Goal: Complete application form

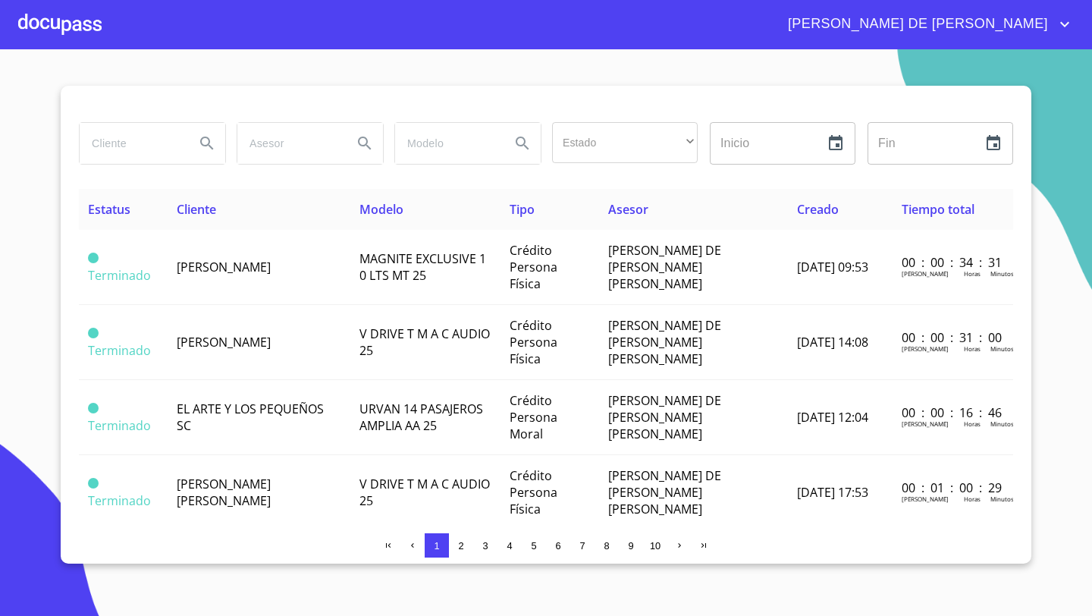
scroll to position [17, 0]
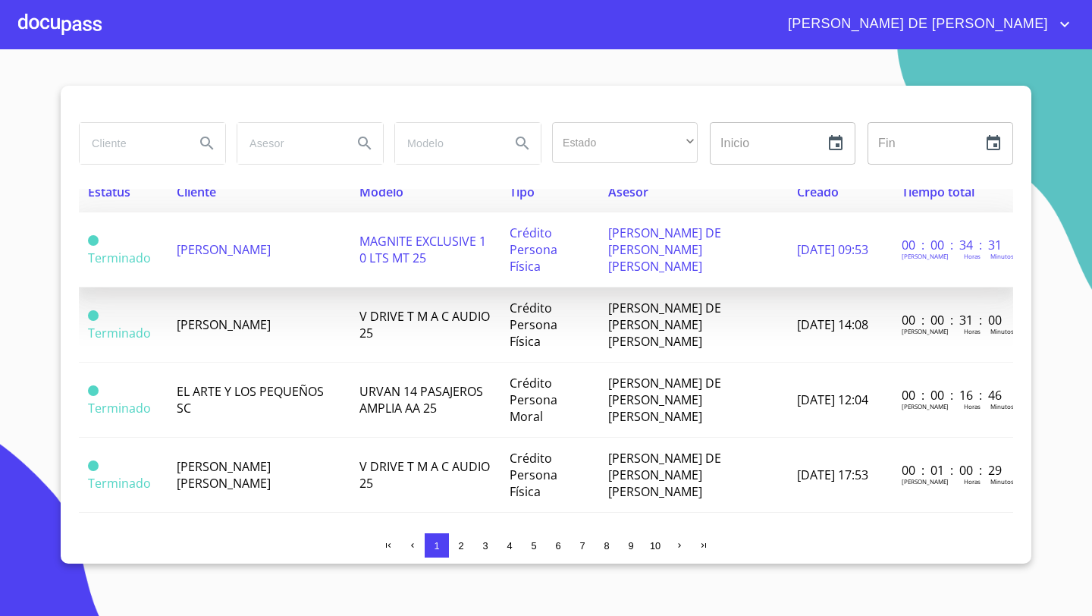
click at [226, 254] on td "[PERSON_NAME]" at bounding box center [259, 249] width 182 height 75
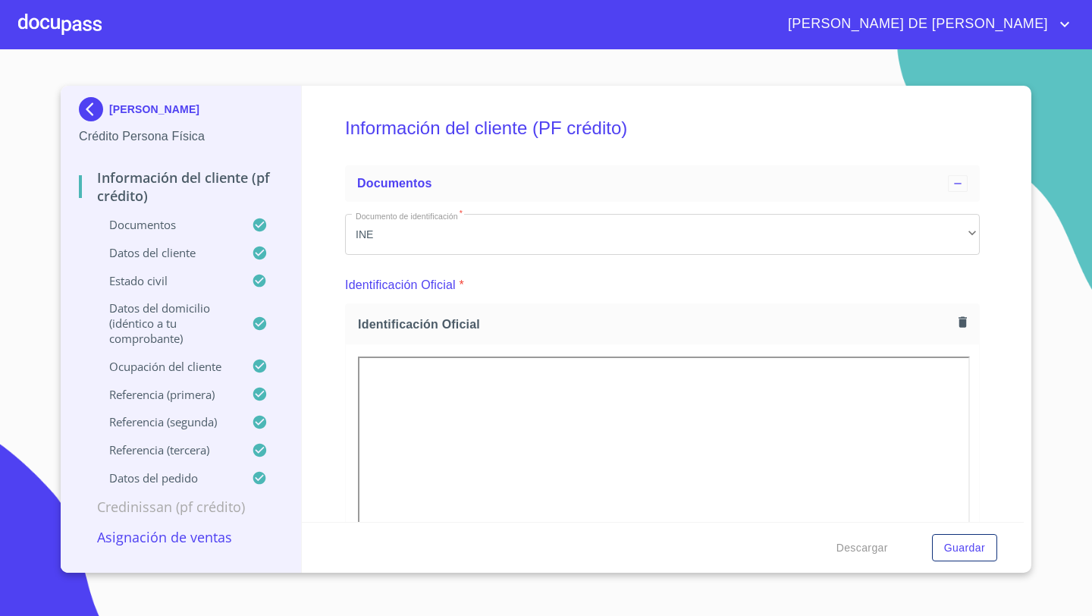
click at [199, 538] on p "Asignación de Ventas" at bounding box center [181, 537] width 204 height 18
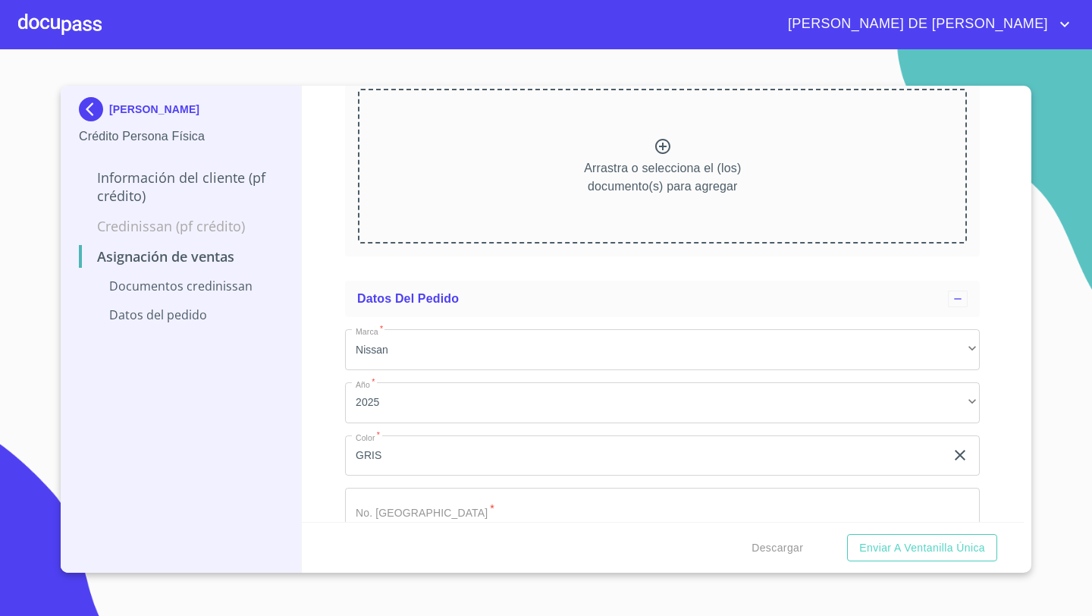
scroll to position [185, 0]
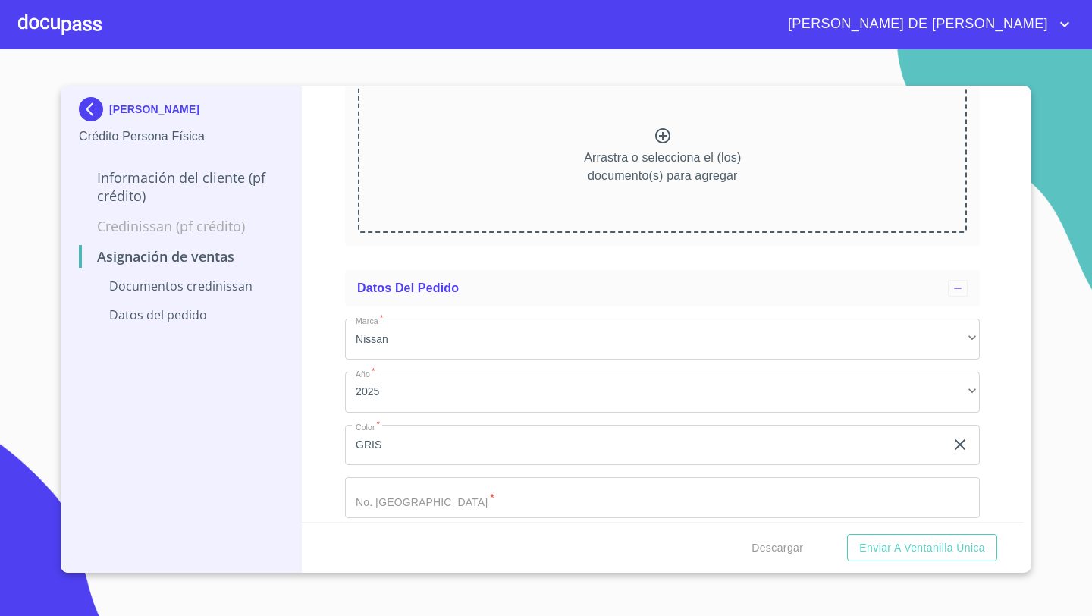
click at [384, 501] on input "Marca   *" at bounding box center [662, 497] width 635 height 41
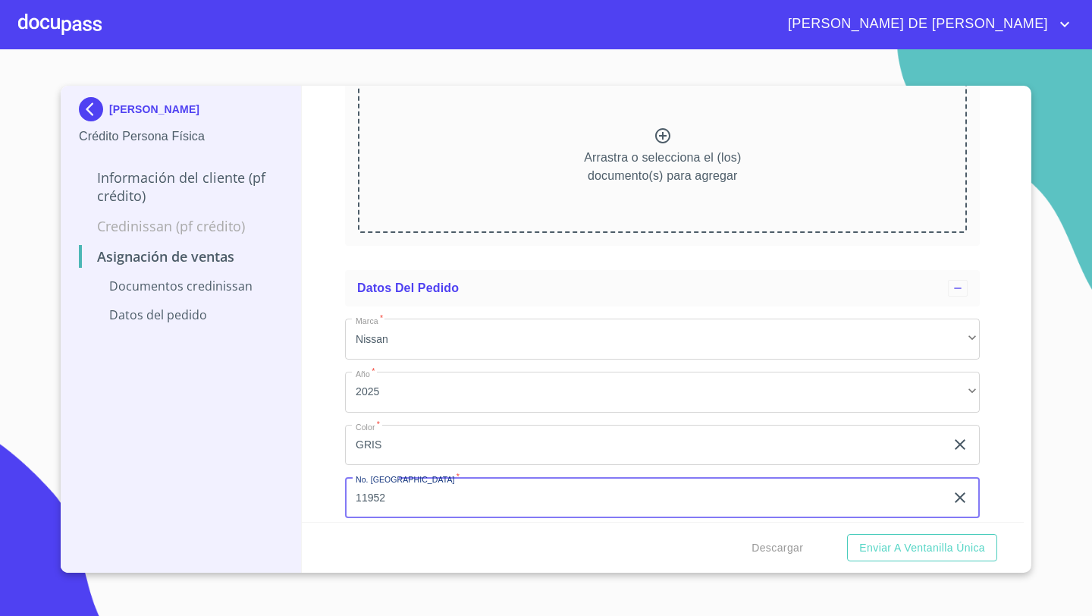
scroll to position [252, 0]
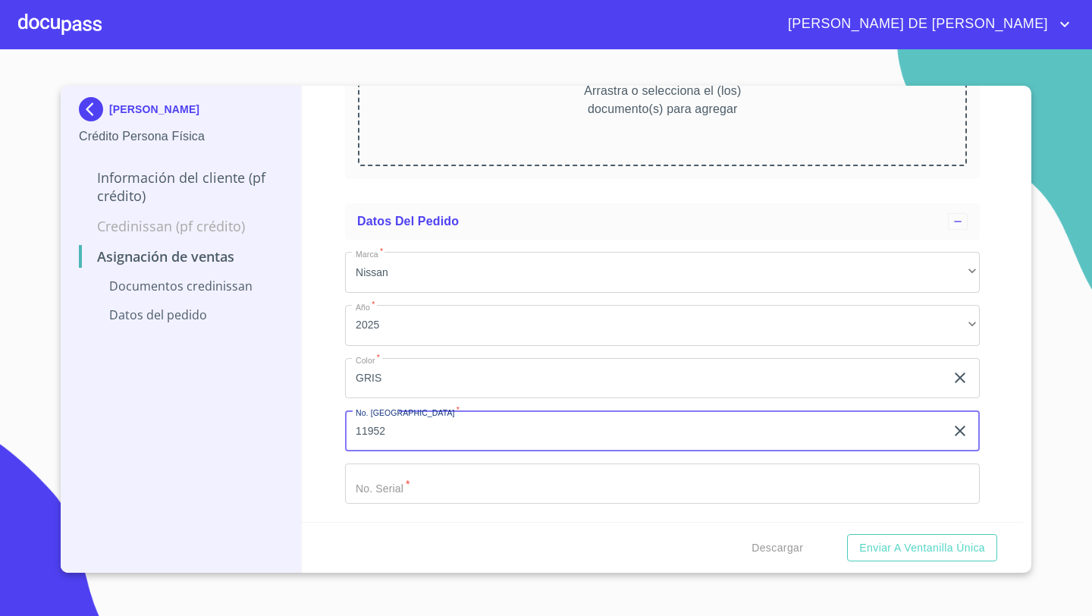
type input "11952"
click at [378, 489] on input "Marca   *" at bounding box center [662, 483] width 635 height 41
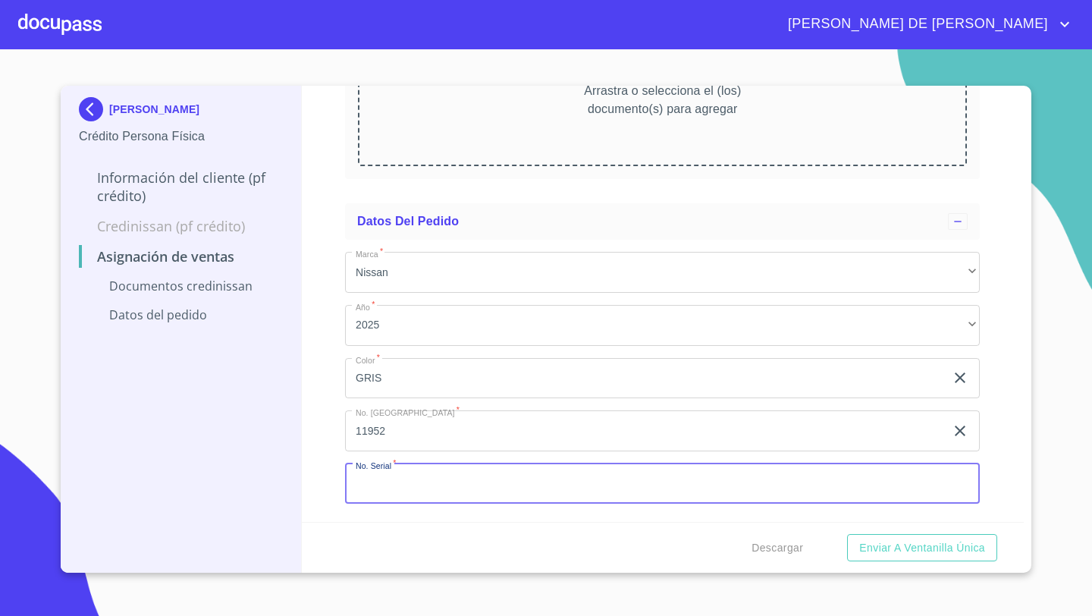
paste input "[US_VEHICLE_IDENTIFICATION_NUMBER]"
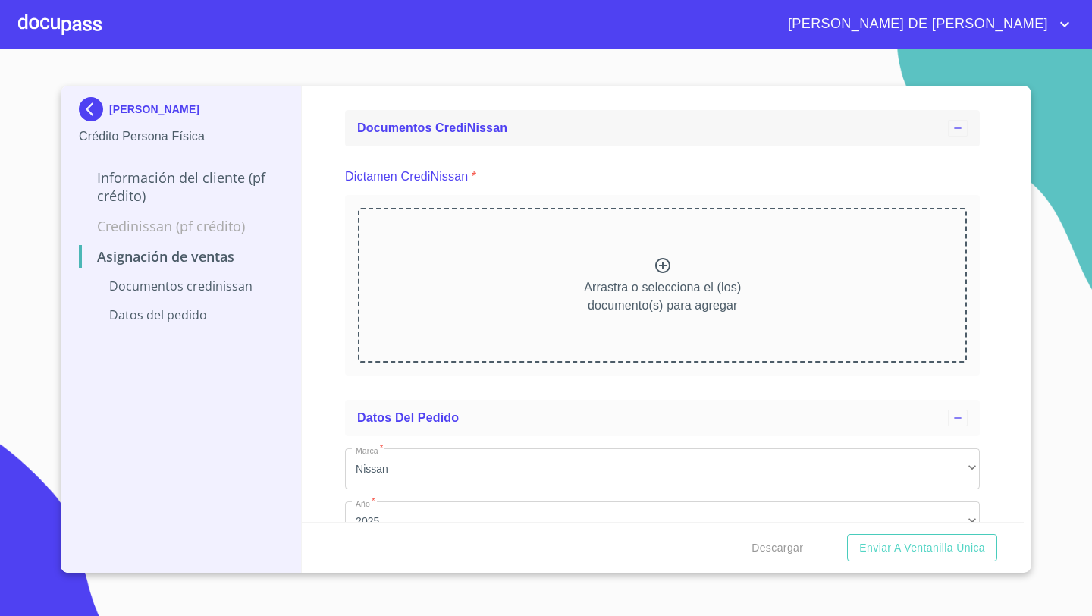
scroll to position [0, 0]
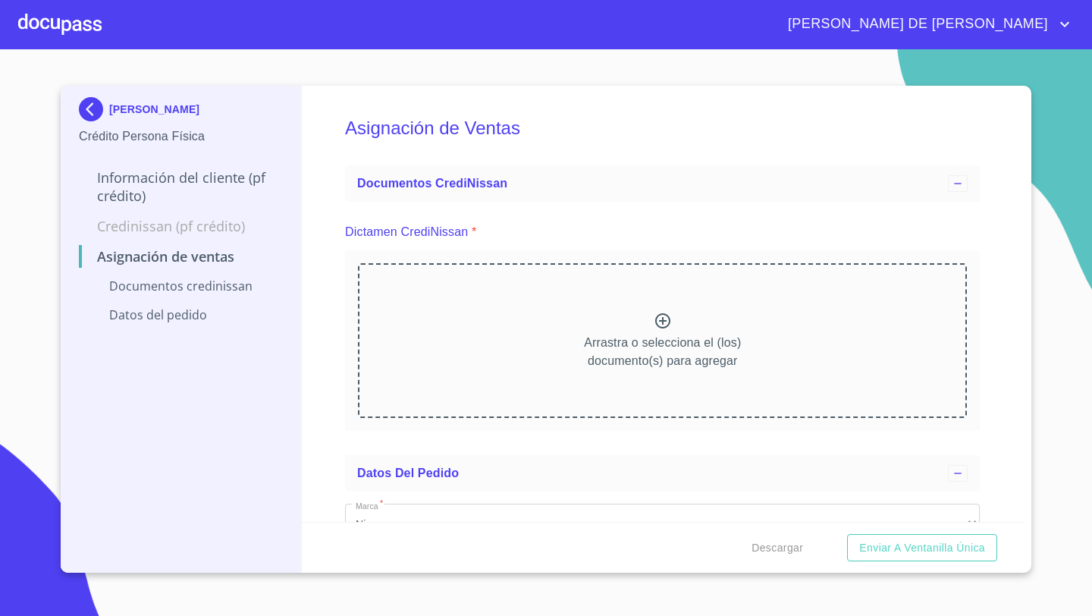
type input "[US_VEHICLE_IDENTIFICATION_NUMBER]"
click at [657, 317] on icon at bounding box center [662, 320] width 15 height 15
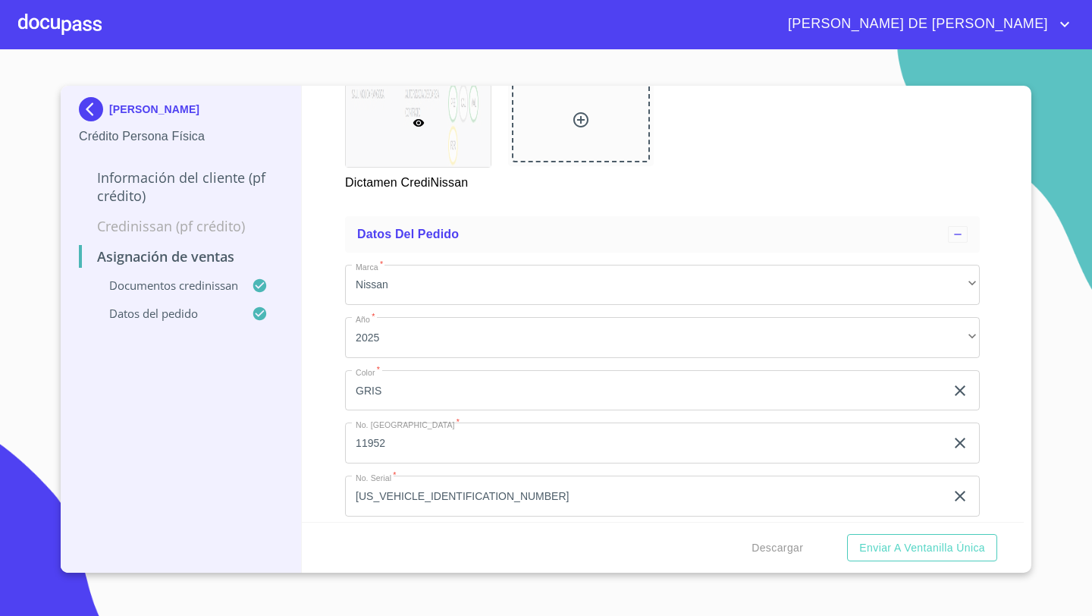
scroll to position [344, 0]
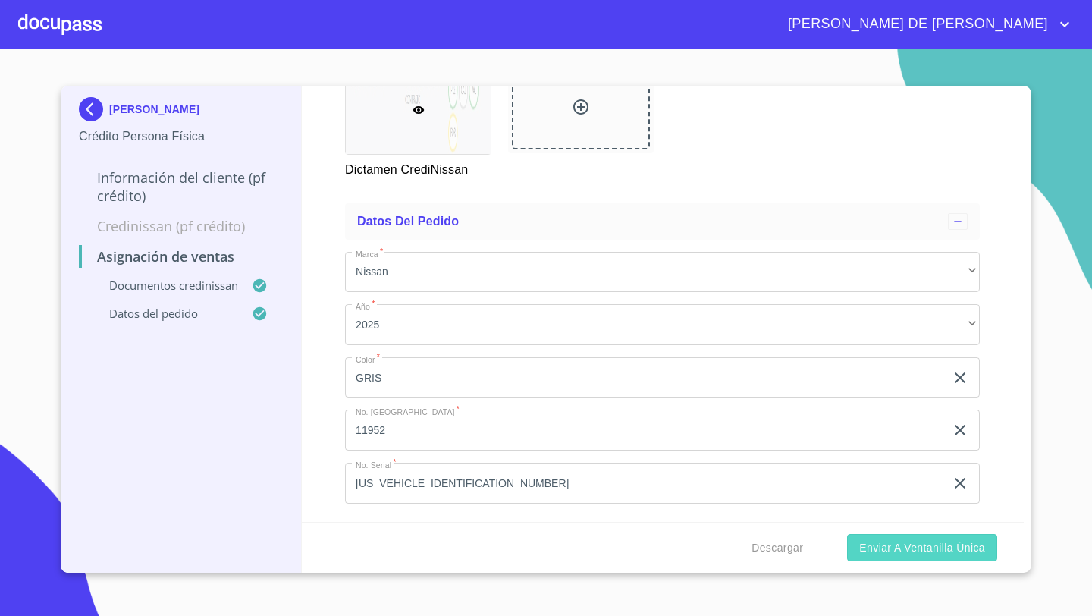
click at [876, 548] on span "Enviar a Ventanilla única" at bounding box center [922, 547] width 126 height 19
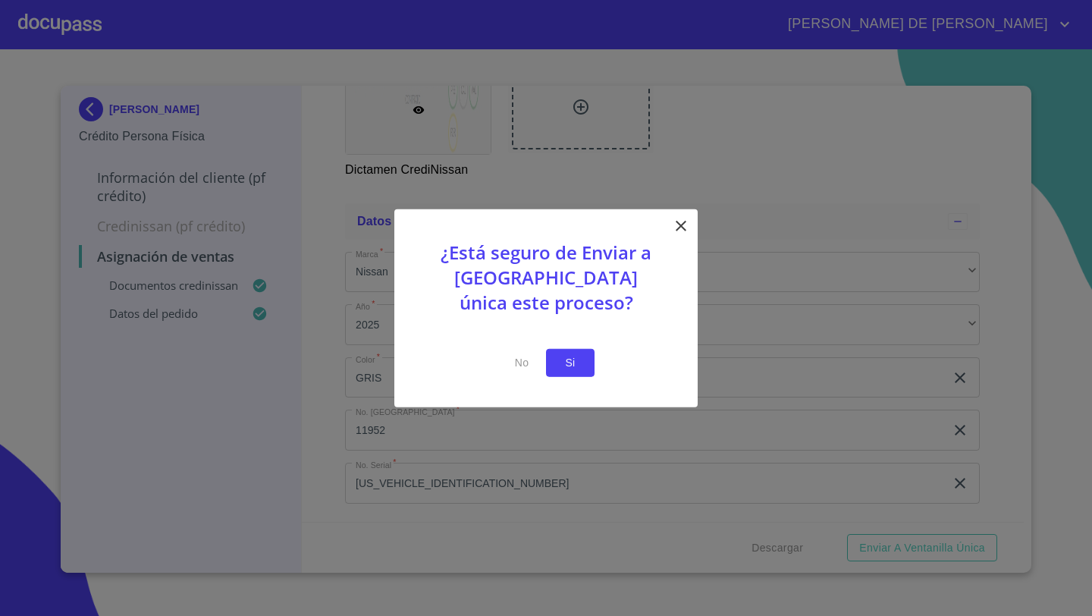
click at [571, 355] on span "Si" at bounding box center [570, 362] width 24 height 19
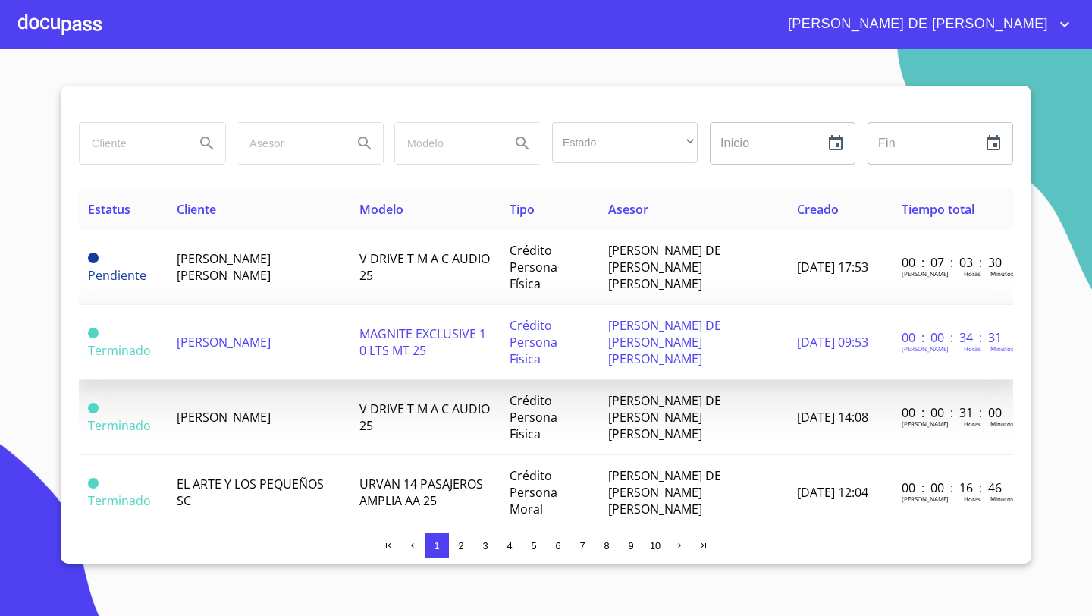
click at [227, 334] on span "[PERSON_NAME]" at bounding box center [224, 342] width 94 height 17
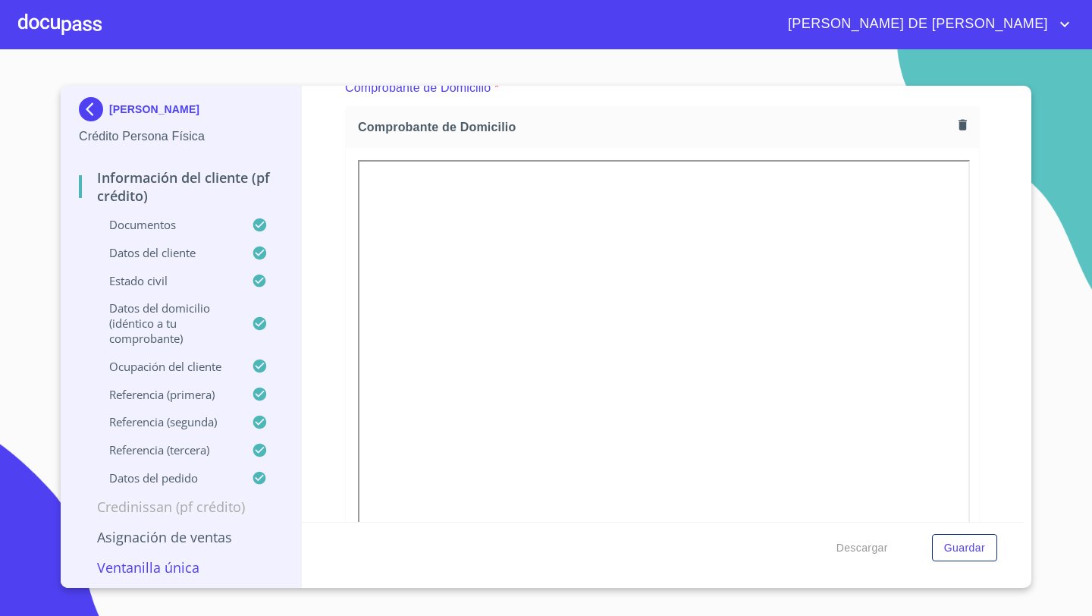
scroll to position [863, 0]
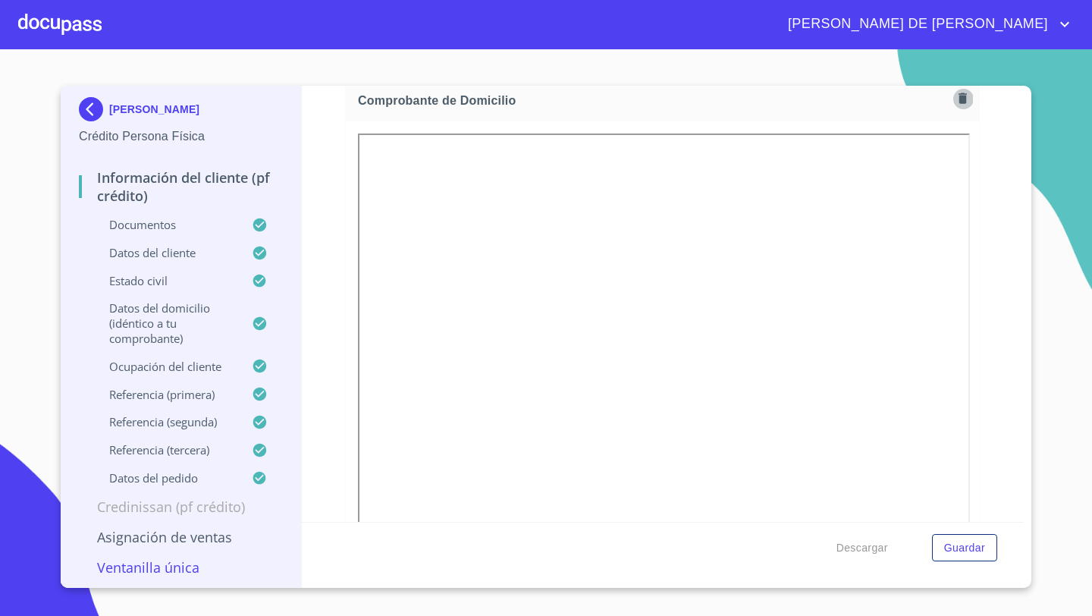
click at [963, 99] on icon "button" at bounding box center [962, 98] width 8 height 11
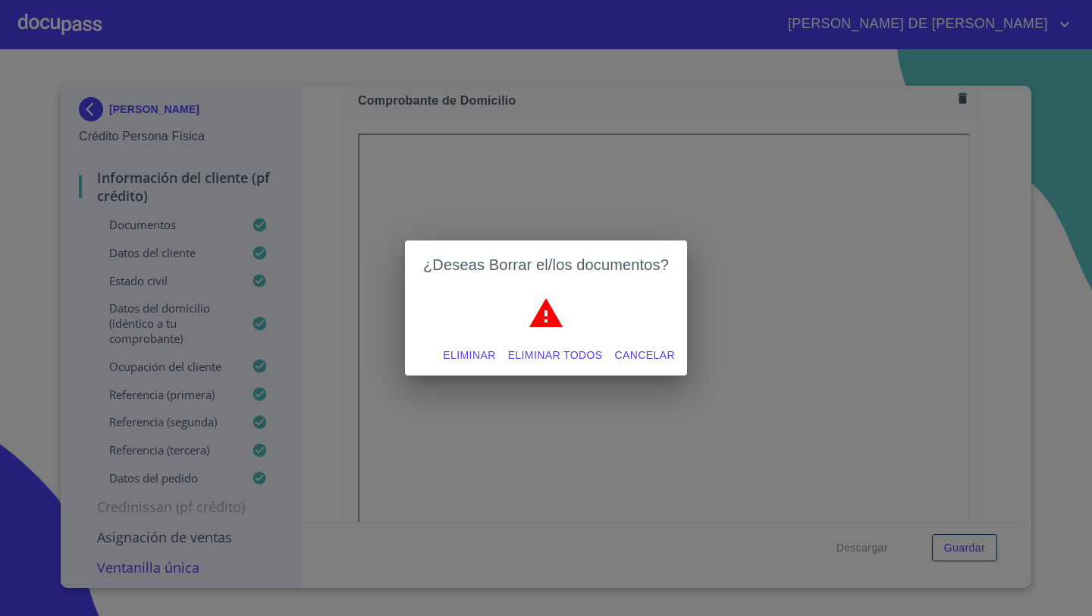
click at [472, 350] on span "Eliminar" at bounding box center [469, 355] width 52 height 19
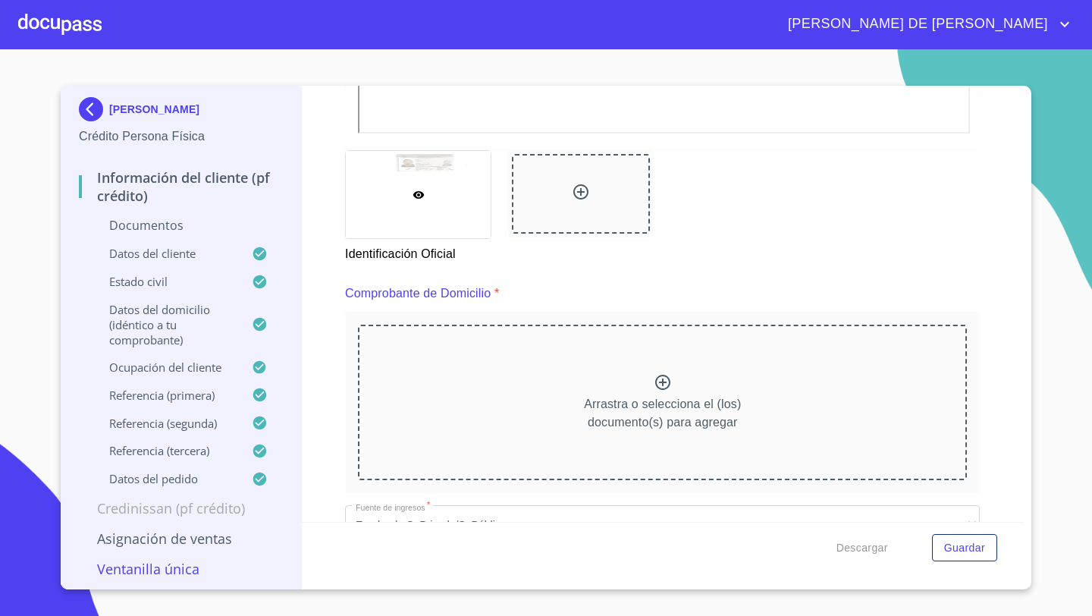
scroll to position [700, 0]
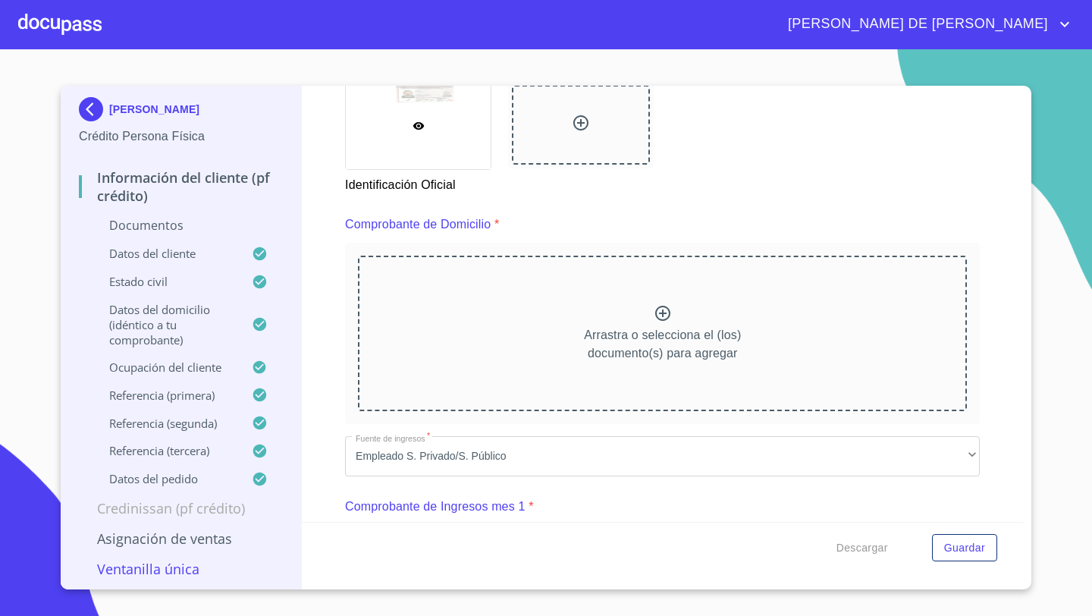
click at [576, 331] on div "Arrastra o selecciona el (los) documento(s) para agregar" at bounding box center [662, 333] width 609 height 155
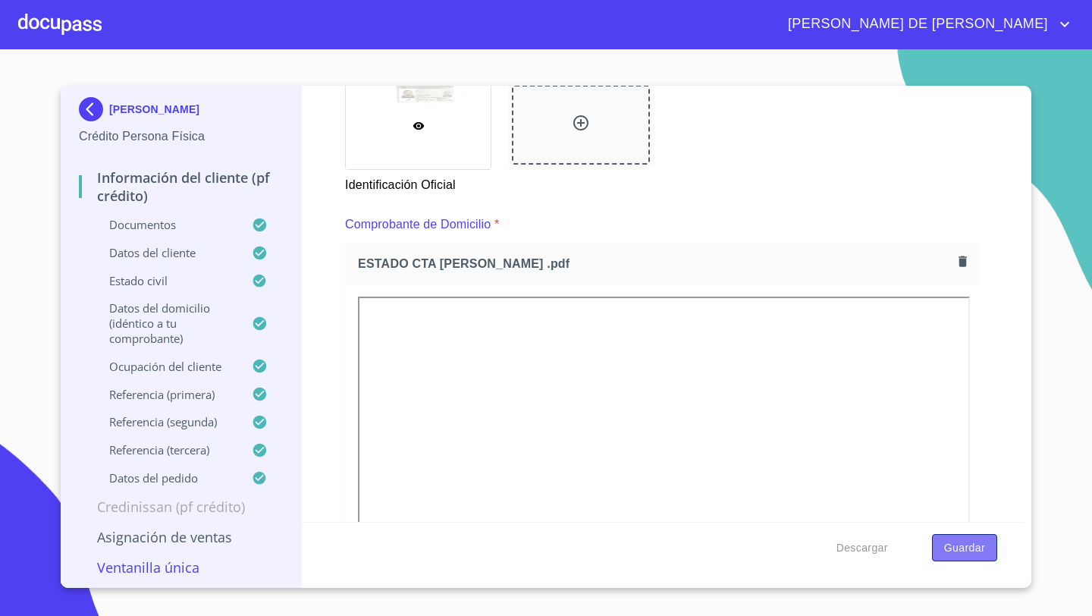
click at [976, 539] on span "Guardar" at bounding box center [964, 547] width 41 height 19
